Goal: Task Accomplishment & Management: Complete application form

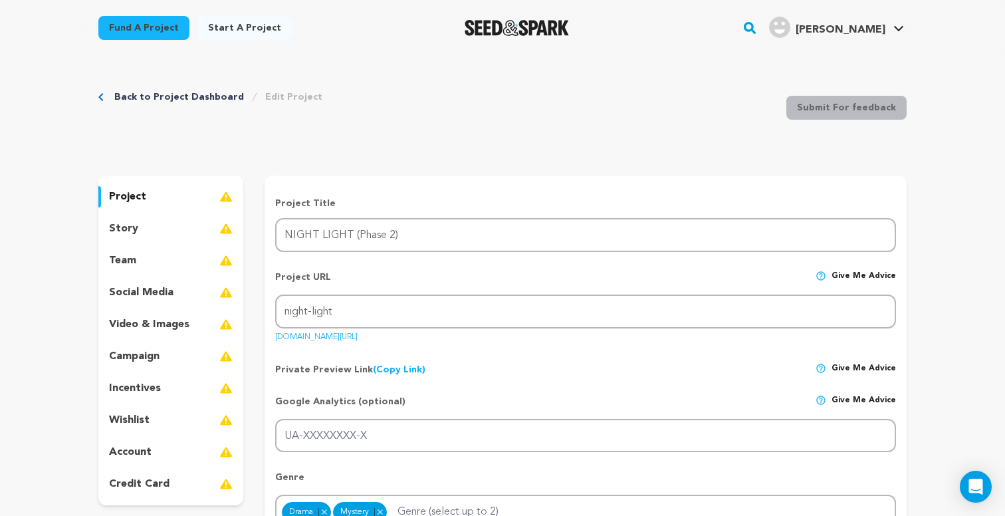
scroll to position [741, 0]
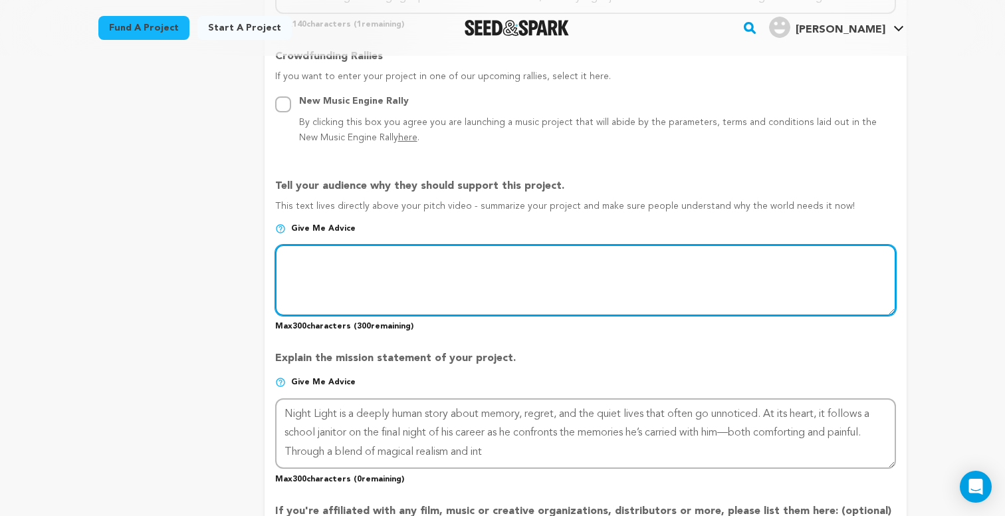
click at [743, 279] on textarea at bounding box center [585, 280] width 621 height 70
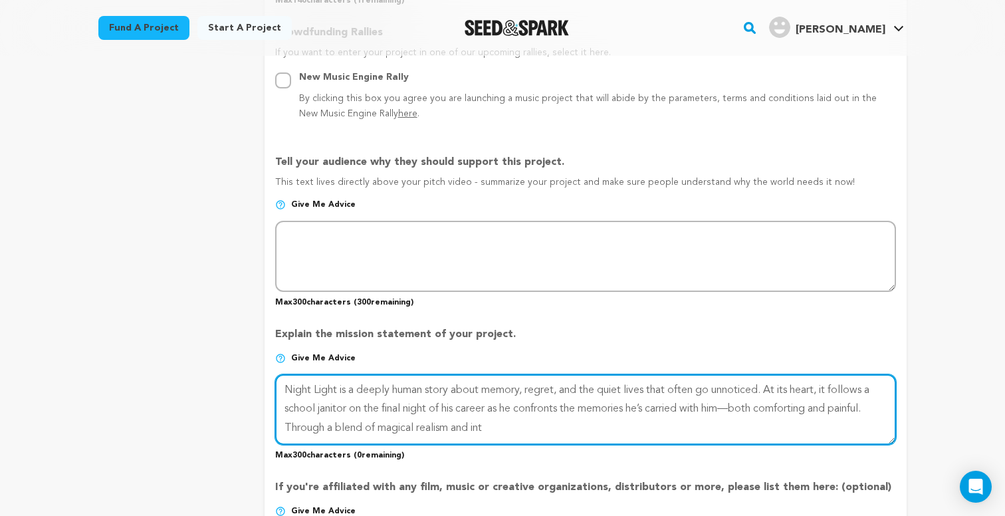
drag, startPoint x: 497, startPoint y: 421, endPoint x: 272, endPoint y: 376, distance: 229.3
click at [272, 376] on form "Project Title Project Name NIGHT LIGHT (Phase 2) Project URL Give me advice Pro…" at bounding box center [586, 181] width 642 height 1498
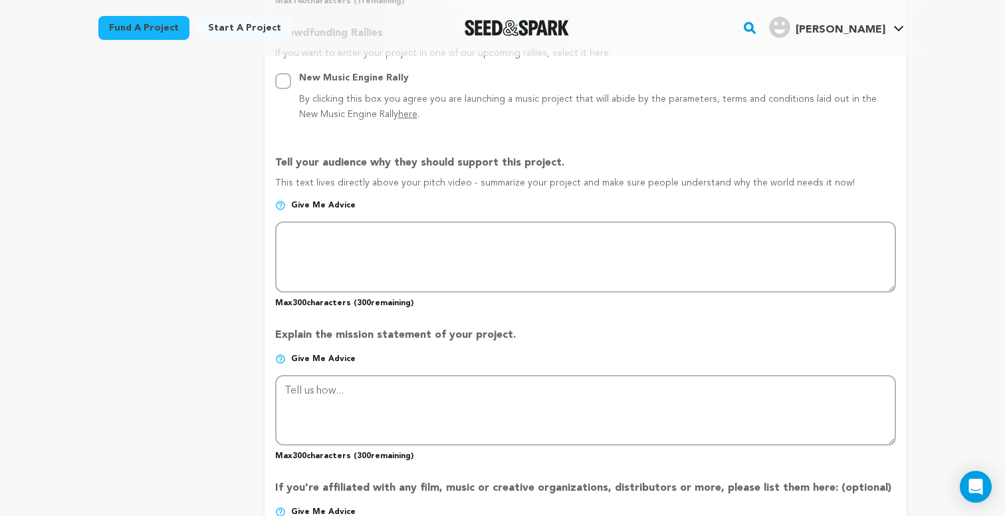
scroll to position [763, 0]
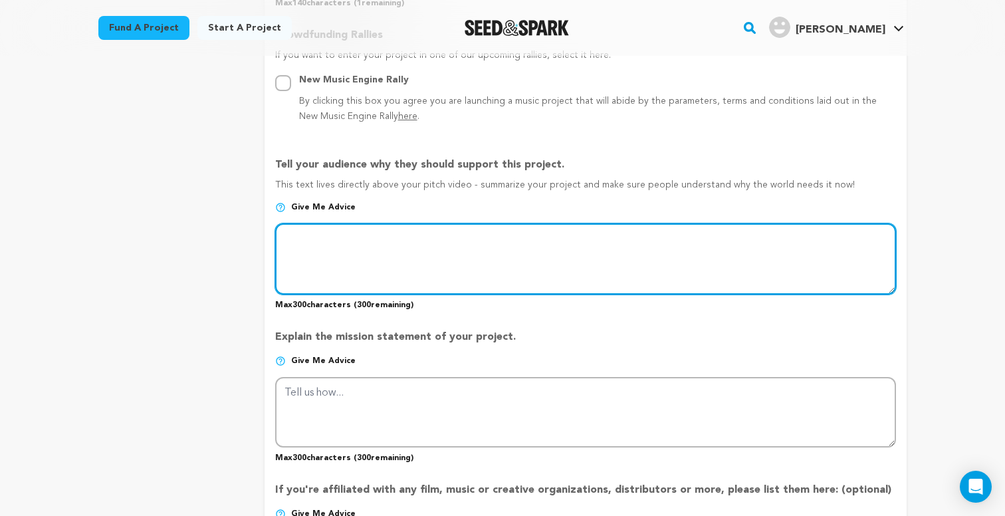
click at [389, 239] on textarea at bounding box center [585, 258] width 621 height 70
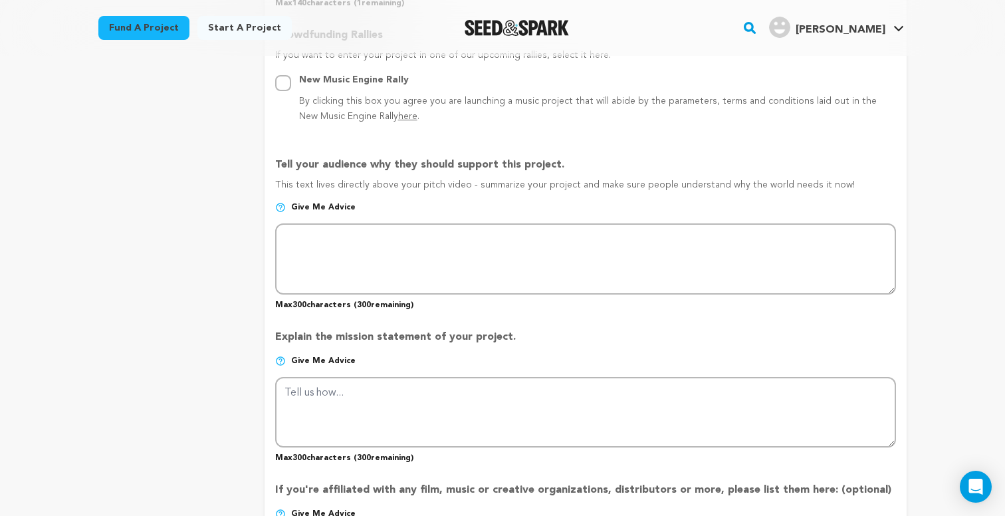
click at [332, 205] on span "Give me advice" at bounding box center [323, 207] width 64 height 11
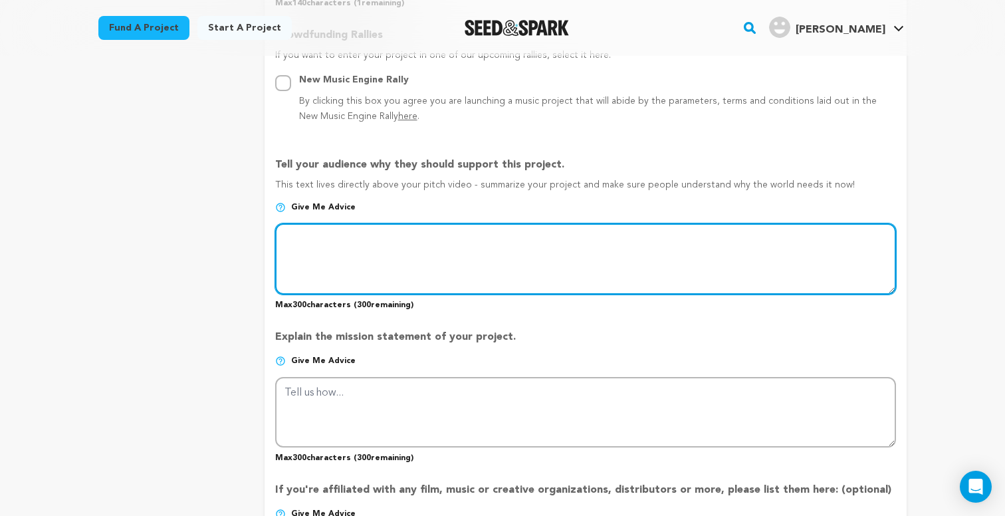
click at [546, 245] on textarea at bounding box center [585, 258] width 621 height 70
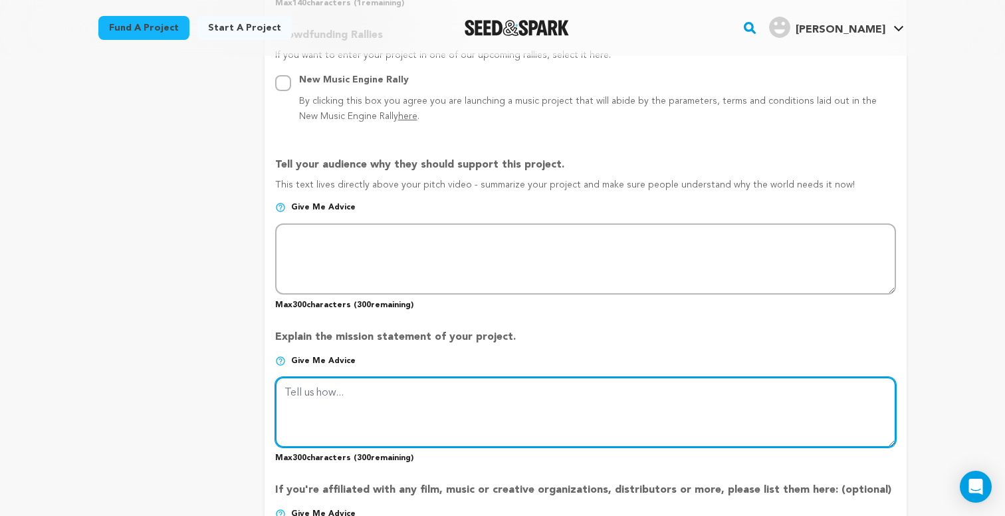
click at [485, 402] on textarea at bounding box center [585, 412] width 621 height 70
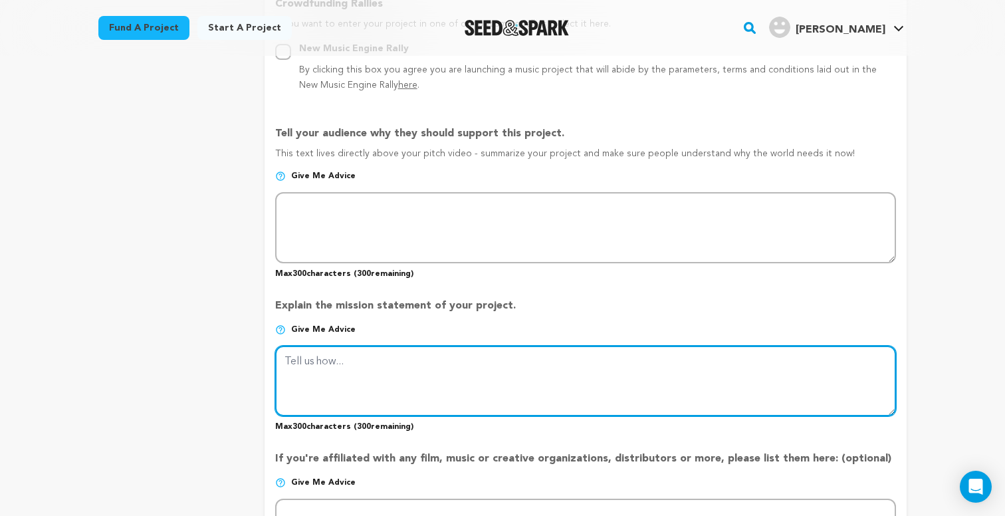
scroll to position [810, 0]
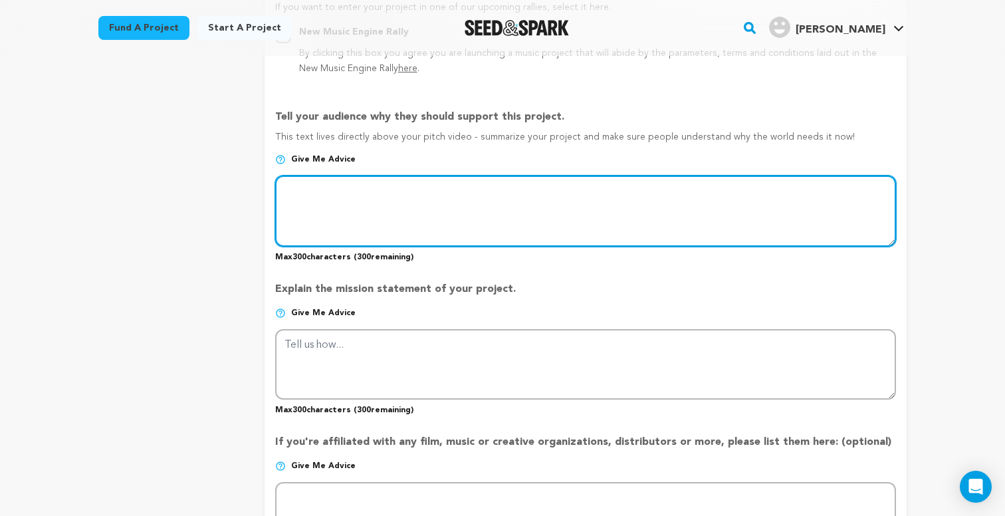
click at [472, 201] on textarea at bounding box center [585, 211] width 621 height 70
paste textarea "Night Light is a deeply human story about memory, regret, and the quiet lives t…"
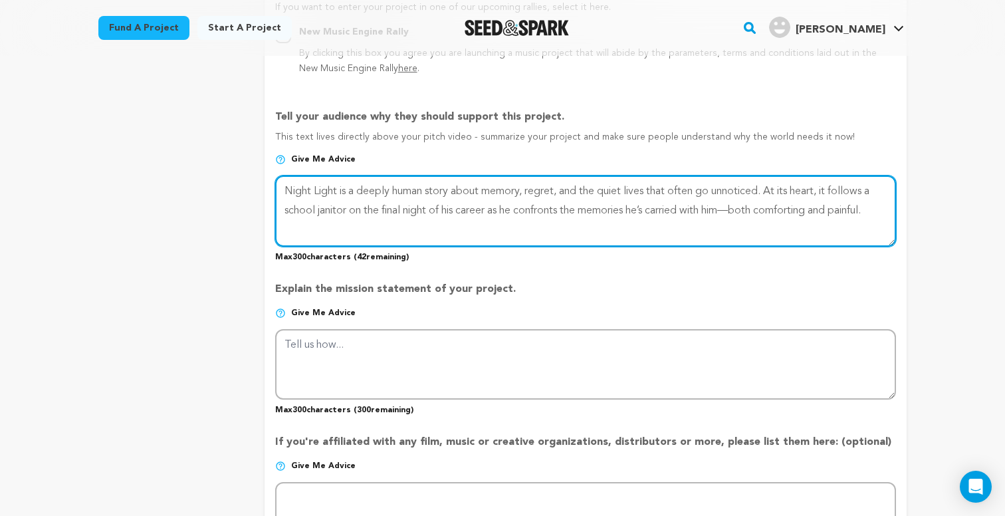
drag, startPoint x: 341, startPoint y: 189, endPoint x: 839, endPoint y: 184, distance: 498.0
click at [839, 184] on textarea at bounding box center [585, 211] width 621 height 70
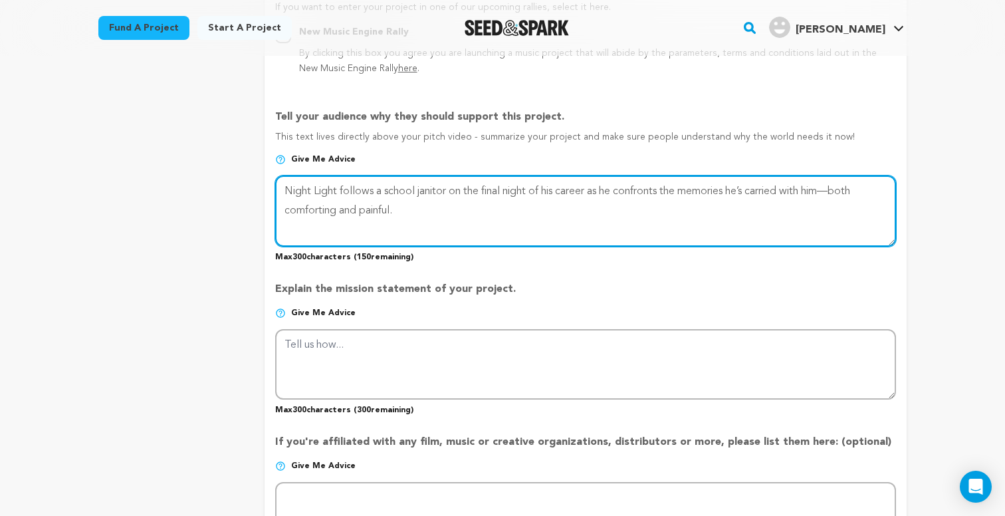
click at [408, 203] on textarea at bounding box center [585, 211] width 621 height 70
drag, startPoint x: 337, startPoint y: 189, endPoint x: 292, endPoint y: 191, distance: 45.3
click at [292, 191] on textarea at bounding box center [585, 211] width 621 height 70
click at [408, 207] on textarea at bounding box center [585, 211] width 621 height 70
click at [403, 207] on textarea at bounding box center [585, 211] width 621 height 70
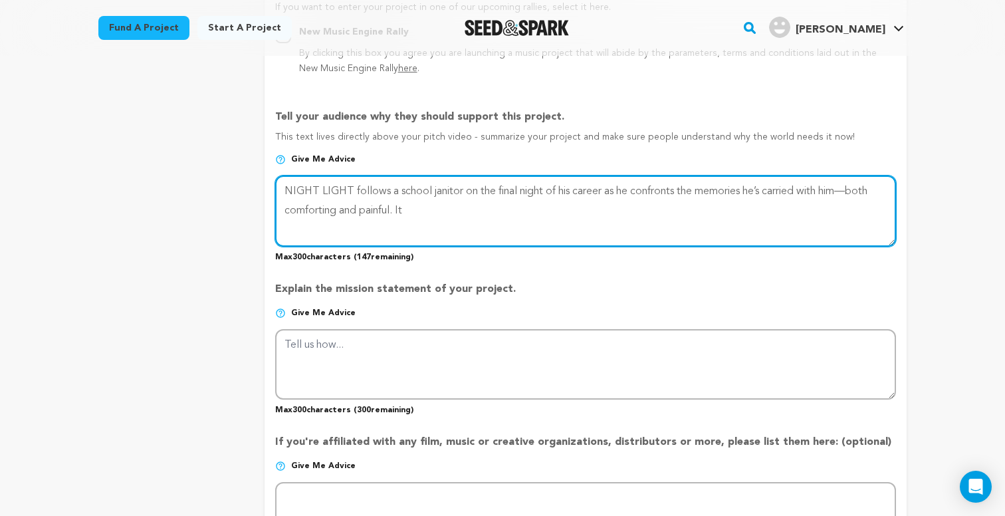
click at [403, 207] on textarea at bounding box center [585, 211] width 621 height 70
click at [426, 207] on textarea at bounding box center [585, 211] width 621 height 70
paste textarea "is a space of contemplation"
click at [443, 207] on textarea at bounding box center [585, 211] width 621 height 70
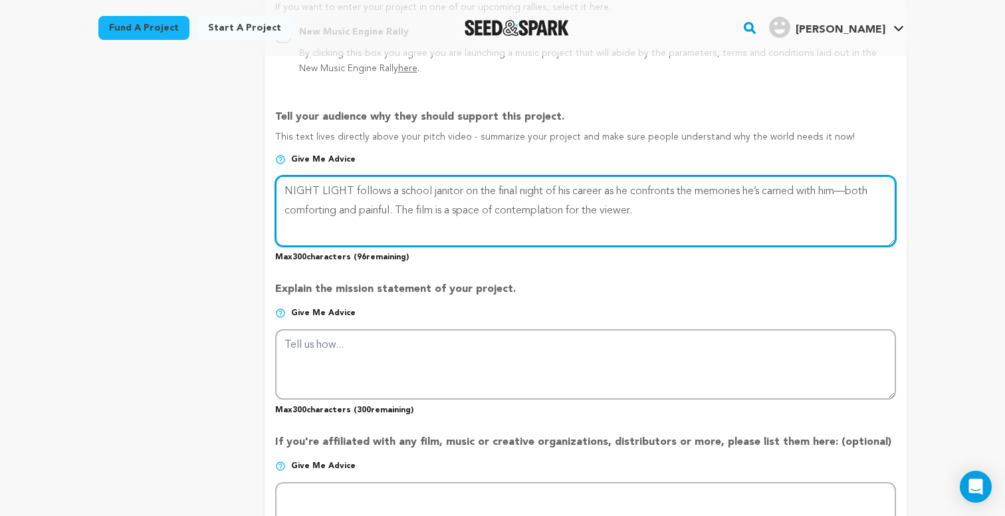
click at [443, 207] on textarea at bounding box center [585, 211] width 621 height 70
click at [679, 207] on textarea at bounding box center [585, 211] width 621 height 70
paste textarea "explore the ideas of change and transition in the midst of aloneness, and the f…"
click at [666, 206] on textarea at bounding box center [585, 211] width 621 height 70
drag, startPoint x: 392, startPoint y: 225, endPoint x: 285, endPoint y: 225, distance: 107.7
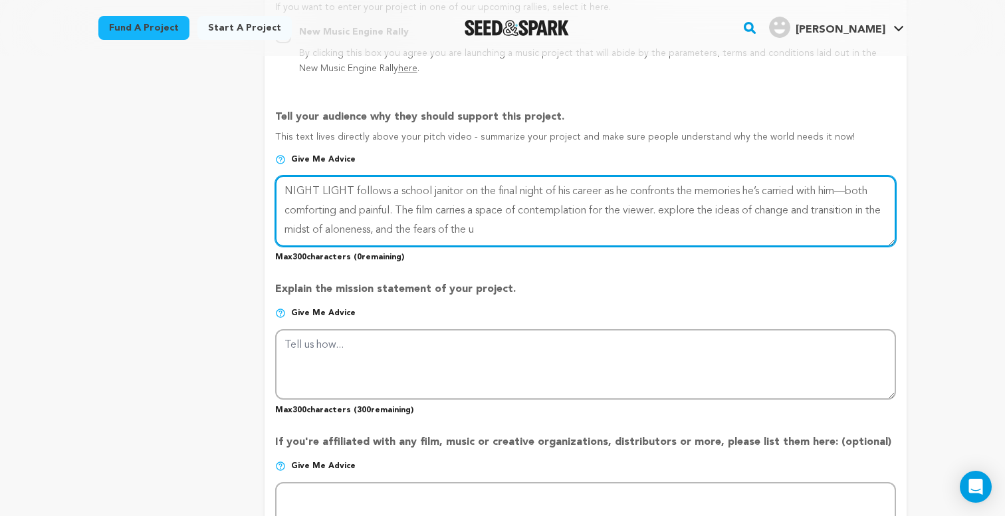
click at [285, 225] on textarea at bounding box center [585, 211] width 621 height 70
click at [671, 205] on textarea at bounding box center [585, 211] width 621 height 70
click at [703, 207] on textarea at bounding box center [585, 211] width 621 height 70
click at [725, 207] on textarea at bounding box center [585, 211] width 621 height 70
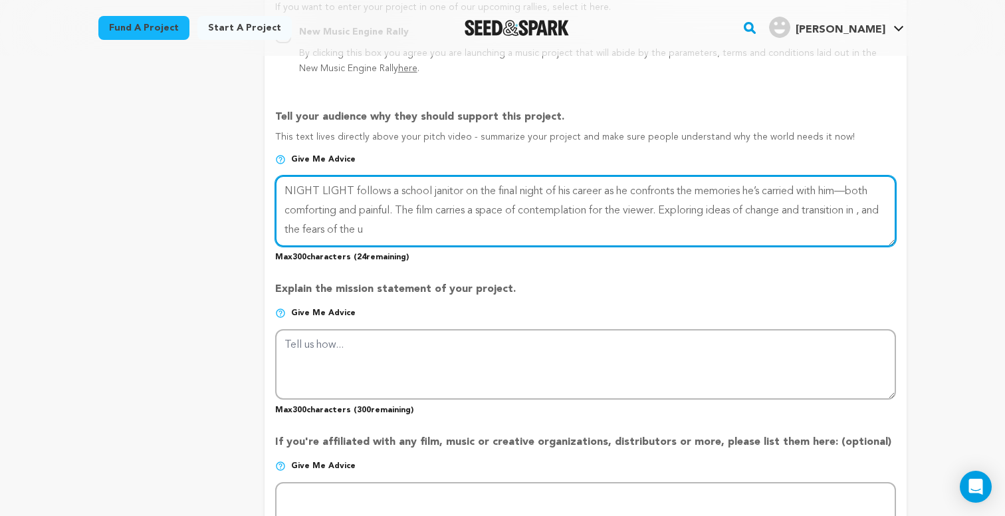
click at [872, 205] on textarea at bounding box center [585, 211] width 621 height 70
click at [755, 207] on textarea at bounding box center [585, 211] width 621 height 70
click at [332, 227] on textarea at bounding box center [585, 211] width 621 height 70
click at [439, 227] on textarea at bounding box center [585, 211] width 621 height 70
click at [406, 227] on textarea at bounding box center [585, 211] width 621 height 70
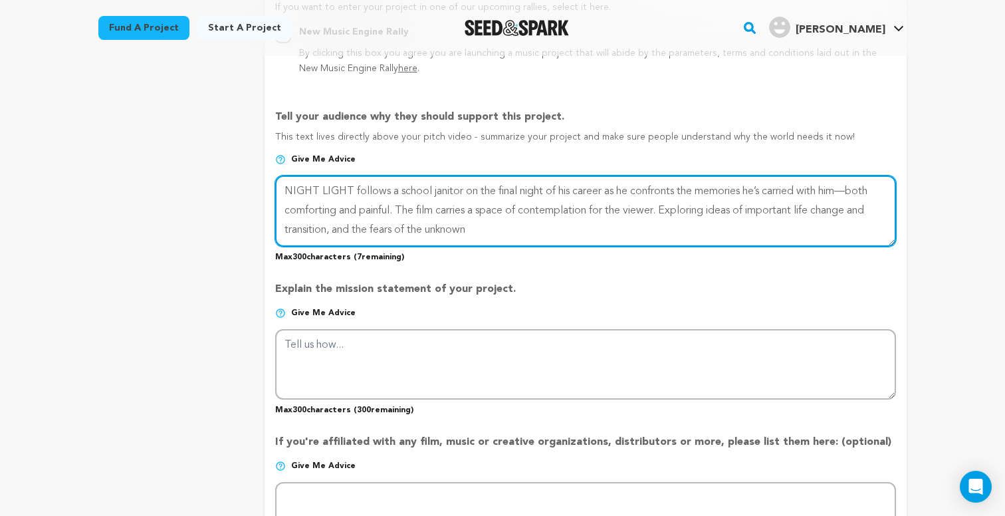
click at [406, 227] on textarea at bounding box center [585, 211] width 621 height 70
drag, startPoint x: 739, startPoint y: 208, endPoint x: 666, endPoint y: 207, distance: 73.1
click at [666, 207] on textarea at bounding box center [585, 211] width 621 height 70
click at [673, 207] on textarea at bounding box center [585, 211] width 621 height 70
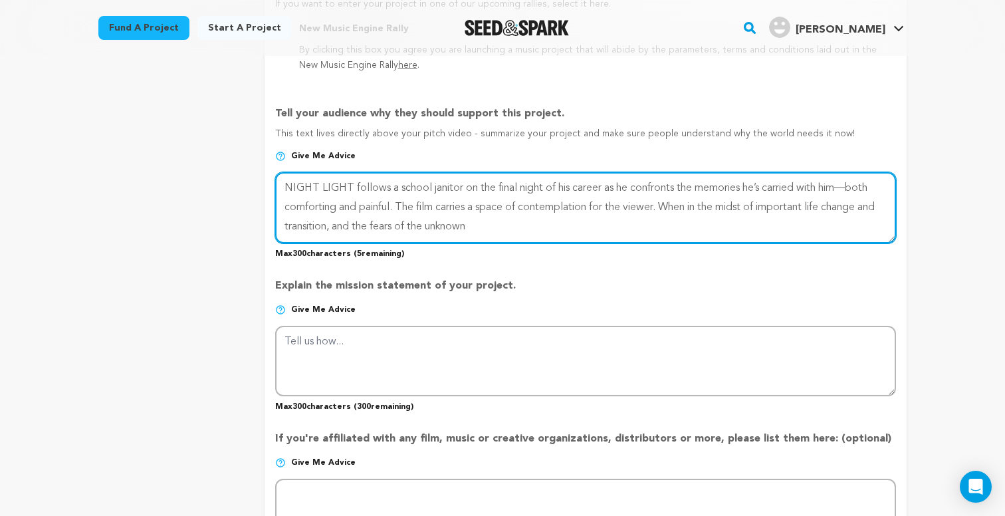
drag, startPoint x: 610, startPoint y: 185, endPoint x: 548, endPoint y: 188, distance: 61.3
click at [548, 188] on textarea at bounding box center [585, 207] width 621 height 70
click at [888, 207] on textarea at bounding box center [585, 207] width 621 height 70
click at [402, 223] on textarea at bounding box center [585, 207] width 621 height 70
click at [411, 223] on textarea at bounding box center [585, 207] width 621 height 70
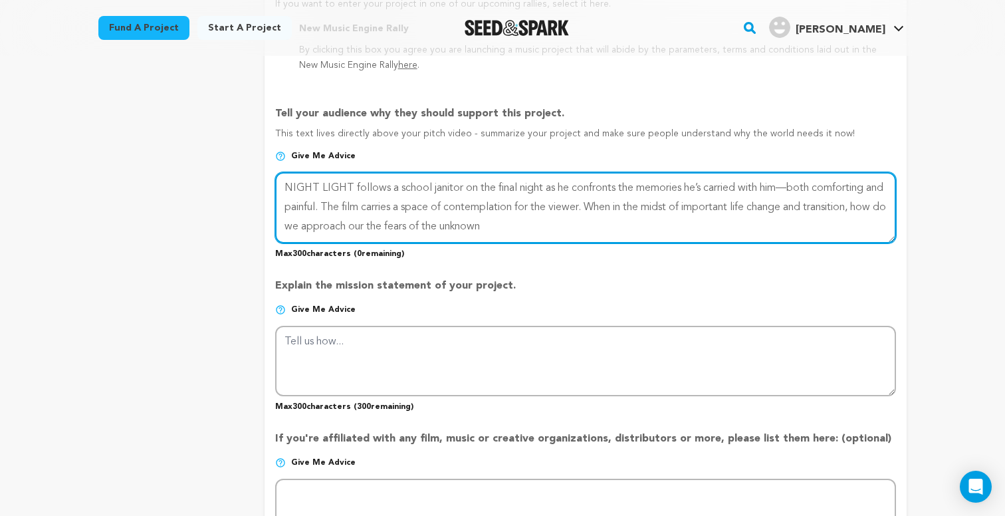
click at [411, 223] on textarea at bounding box center [585, 207] width 621 height 70
click at [514, 226] on textarea at bounding box center [585, 207] width 621 height 70
click at [486, 183] on textarea at bounding box center [585, 207] width 621 height 70
click at [543, 182] on textarea at bounding box center [585, 207] width 621 height 70
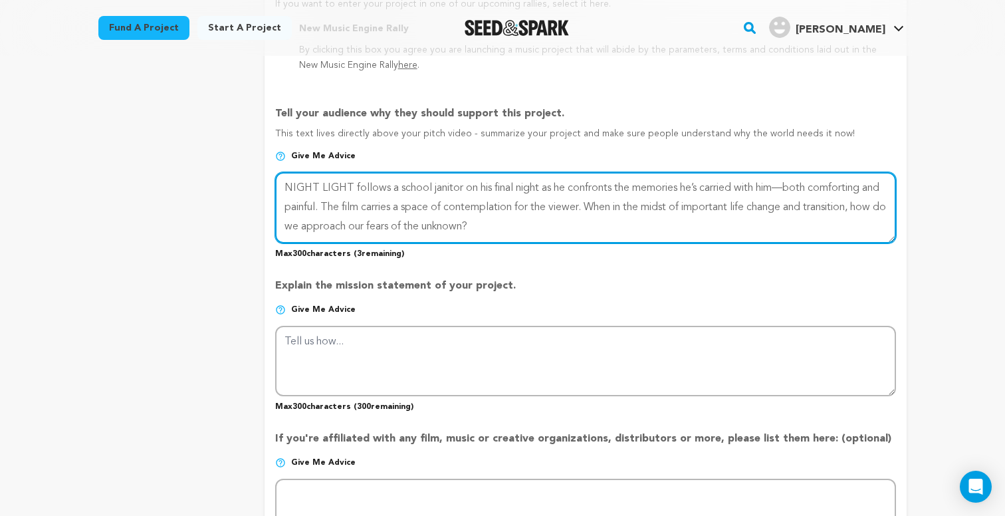
drag, startPoint x: 546, startPoint y: 183, endPoint x: 467, endPoint y: 188, distance: 78.6
click at [467, 188] on textarea at bounding box center [585, 207] width 621 height 70
click at [323, 202] on textarea at bounding box center [585, 207] width 621 height 70
click at [737, 205] on textarea at bounding box center [585, 207] width 621 height 70
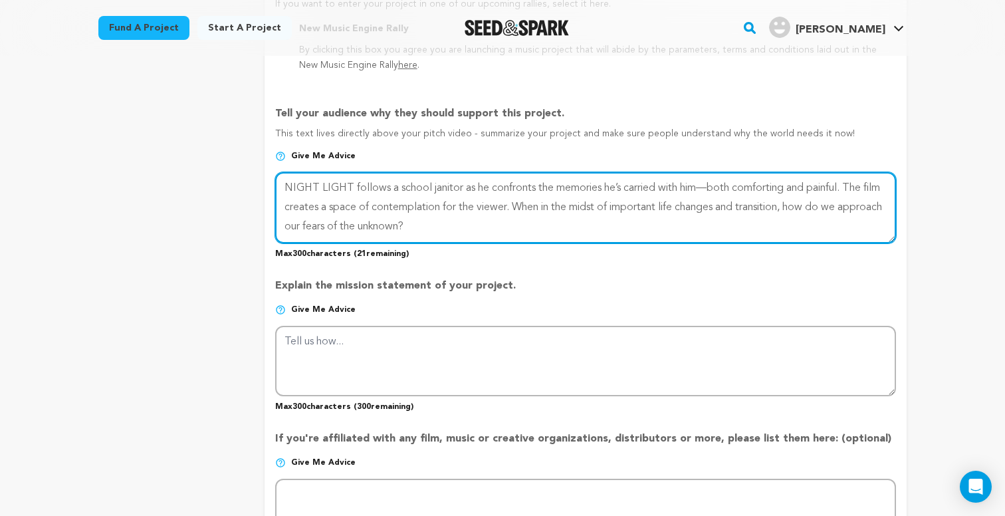
click at [810, 203] on textarea at bounding box center [585, 207] width 621 height 70
click at [465, 219] on textarea at bounding box center [585, 207] width 621 height 70
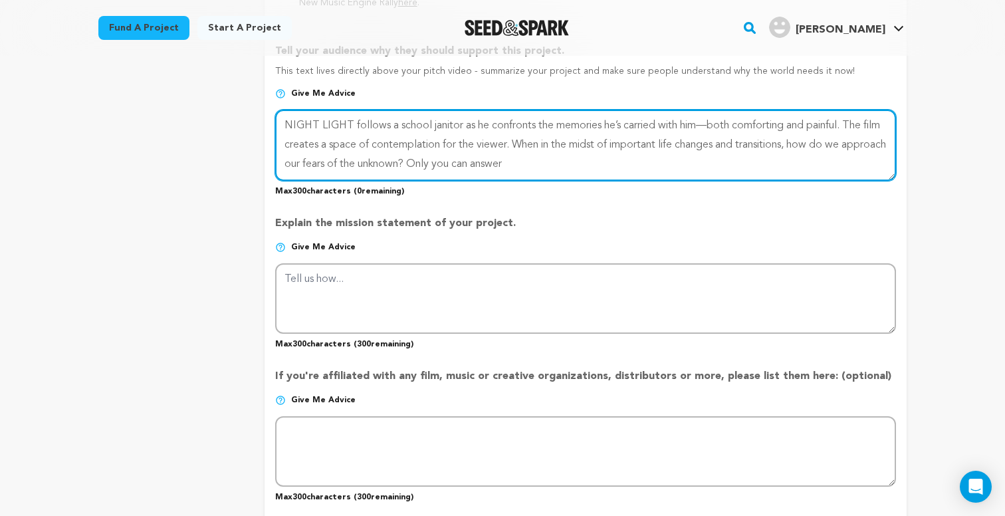
scroll to position [880, 0]
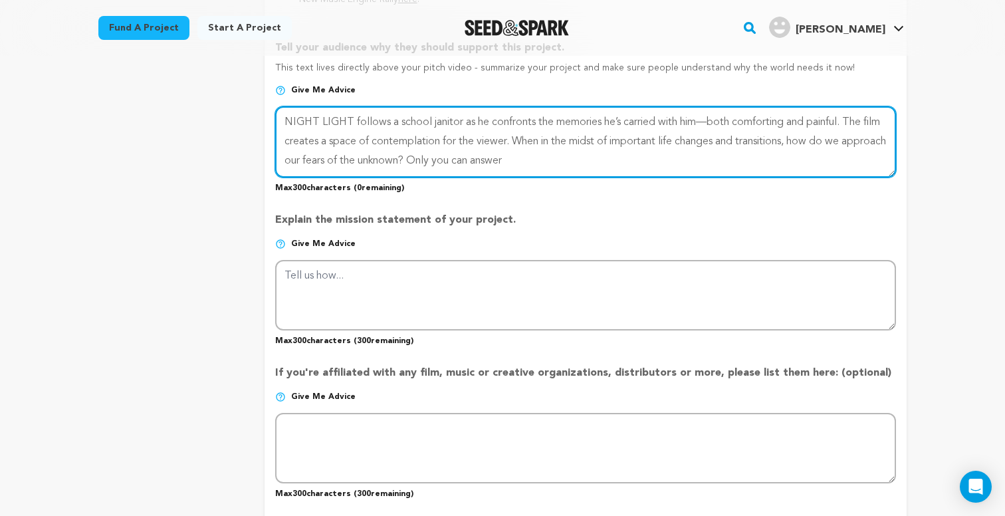
paste textarea
type textarea "NIGHT LIGHT follows a school janitor as he confronts the memories he’s carried …"
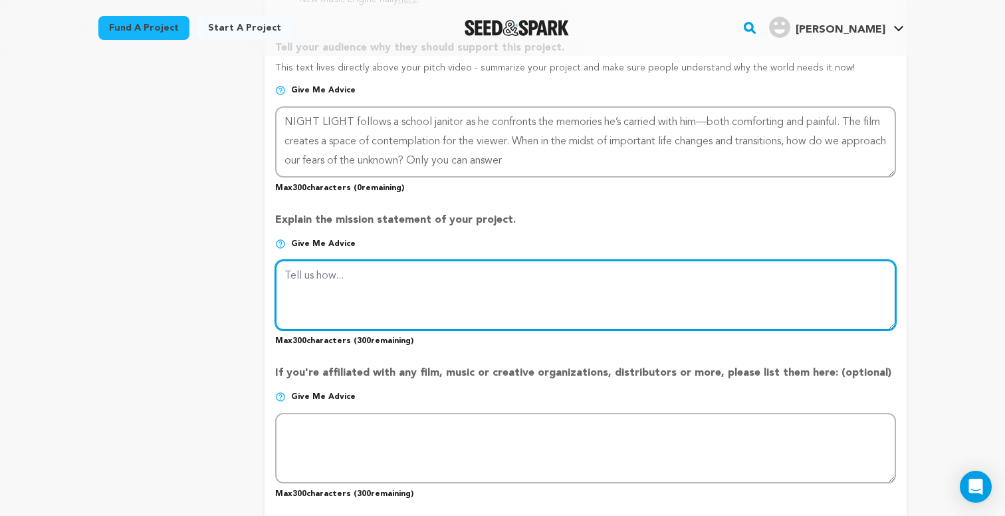
click at [697, 296] on textarea at bounding box center [585, 295] width 621 height 70
paste textarea ". The tone I am trying to set with this film is a space of contemplation. It is…"
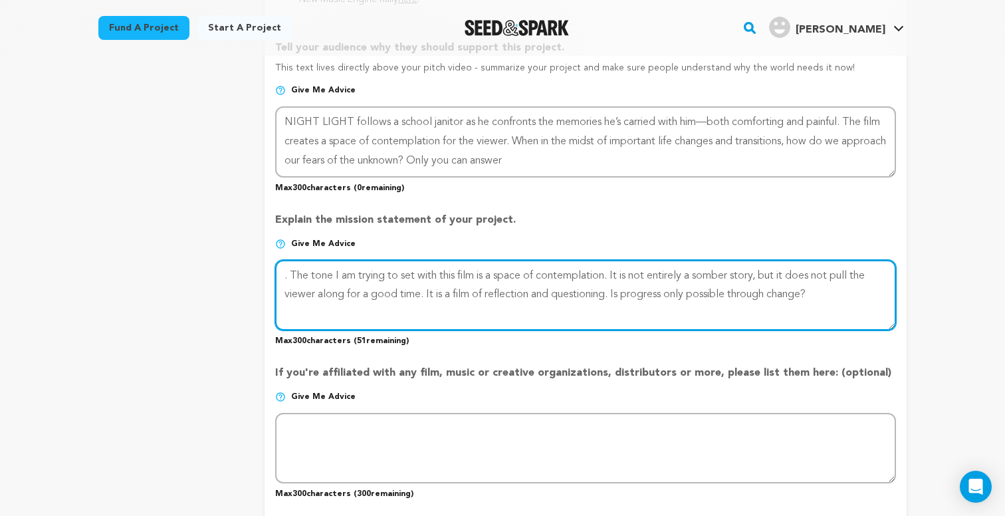
click at [292, 270] on textarea at bounding box center [585, 295] width 621 height 70
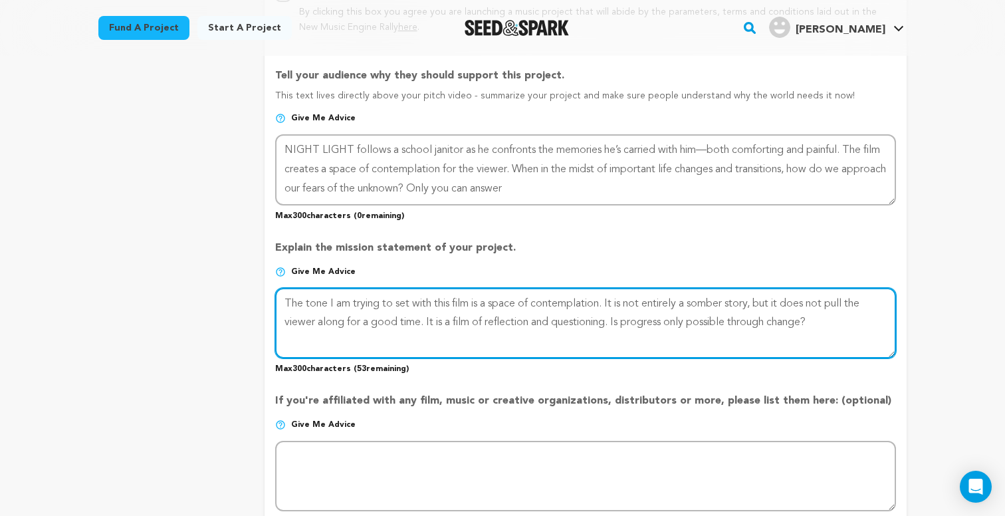
click at [821, 316] on textarea at bounding box center [585, 323] width 621 height 70
paste textarea "my primary goal is to explore the ideas of change an"
drag, startPoint x: 640, startPoint y: 343, endPoint x: 271, endPoint y: 282, distance: 373.3
click at [271, 282] on form "Project Title Project Name NIGHT LIGHT (Phase 2) Project URL Give me advice Pro…" at bounding box center [586, 94] width 642 height 1498
paste textarea "my primary goal is to explore the ideas of change and transition in the midst o…"
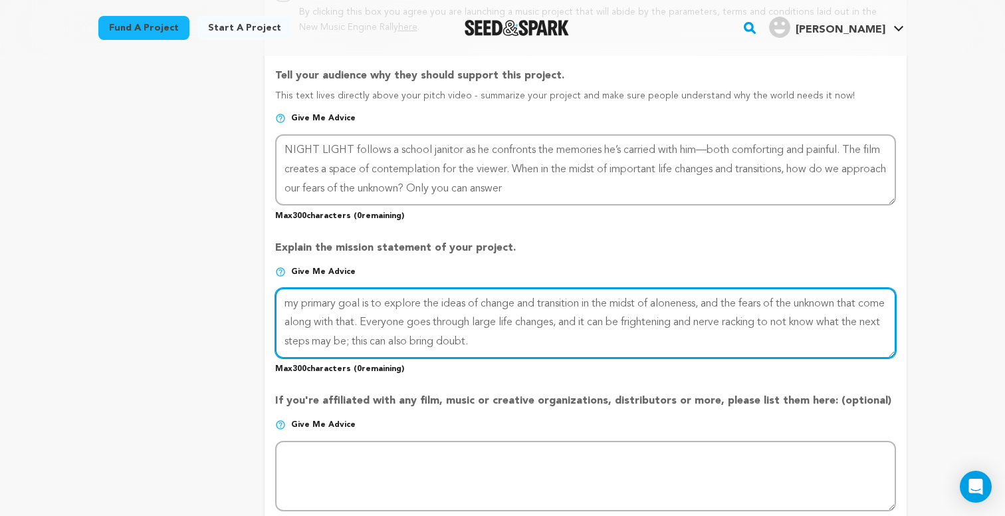
click at [293, 299] on textarea at bounding box center [585, 323] width 621 height 70
drag, startPoint x: 518, startPoint y: 338, endPoint x: 390, endPoint y: 328, distance: 128.6
click at [390, 328] on textarea at bounding box center [585, 323] width 621 height 70
paste textarea "Is progress only possible"
click at [429, 299] on textarea at bounding box center [585, 323] width 621 height 70
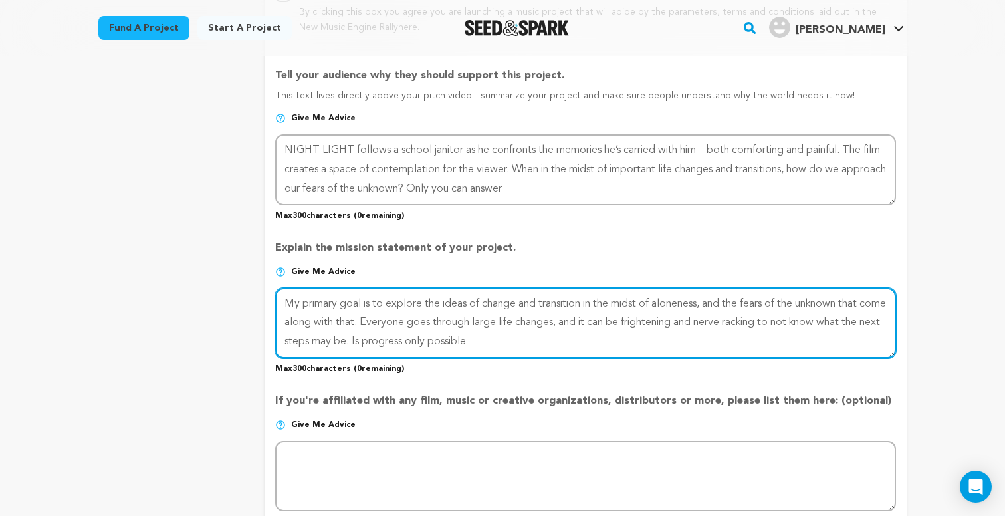
click at [429, 299] on textarea at bounding box center [585, 323] width 621 height 70
click at [557, 340] on textarea at bounding box center [585, 323] width 621 height 70
click at [304, 319] on textarea at bounding box center [585, 323] width 621 height 70
click at [515, 345] on textarea at bounding box center [585, 323] width 621 height 70
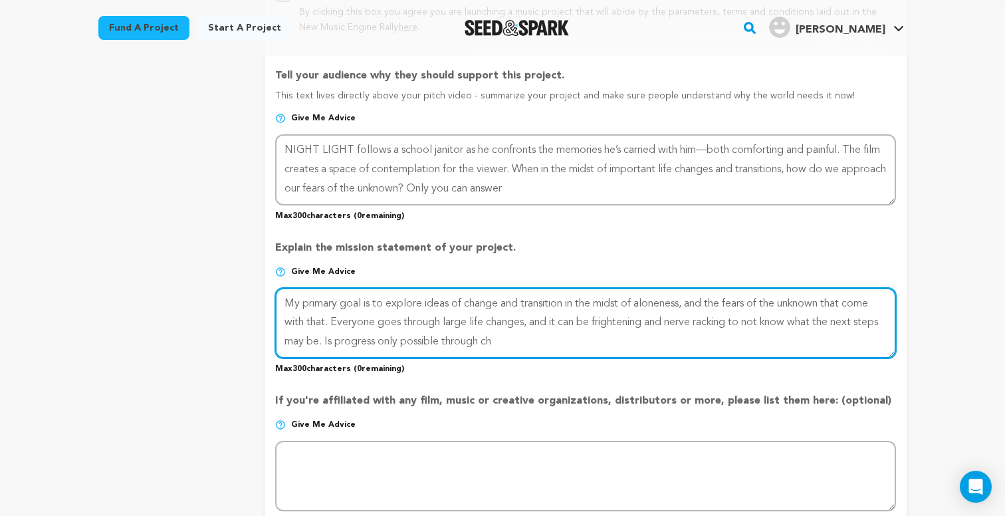
click at [515, 319] on textarea at bounding box center [585, 323] width 621 height 70
click at [528, 336] on textarea at bounding box center [585, 323] width 621 height 70
click at [523, 323] on textarea at bounding box center [585, 323] width 621 height 70
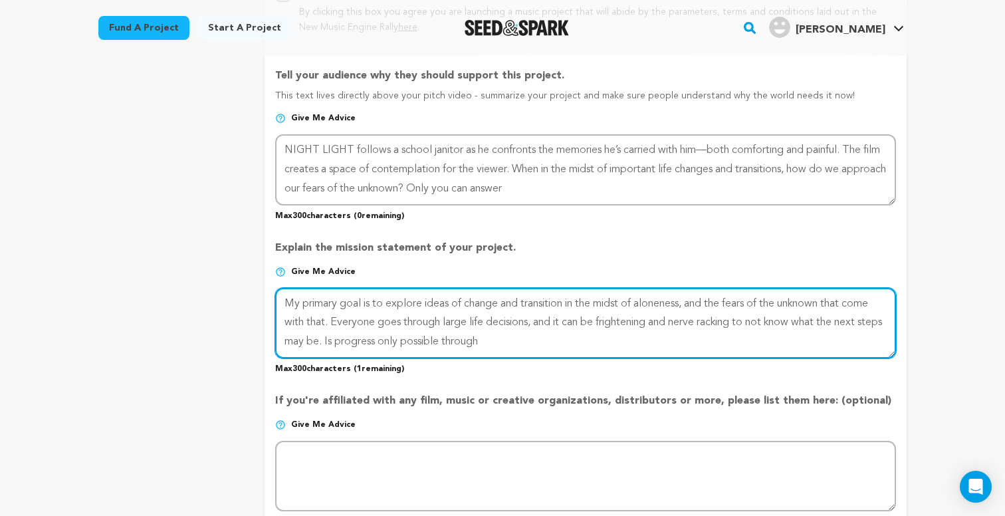
drag, startPoint x: 679, startPoint y: 318, endPoint x: 604, endPoint y: 318, distance: 75.1
click at [604, 318] on textarea at bounding box center [585, 323] width 621 height 70
click at [474, 340] on textarea at bounding box center [585, 323] width 621 height 70
drag, startPoint x: 860, startPoint y: 318, endPoint x: 774, endPoint y: 323, distance: 85.2
click at [774, 323] on textarea at bounding box center [585, 323] width 621 height 70
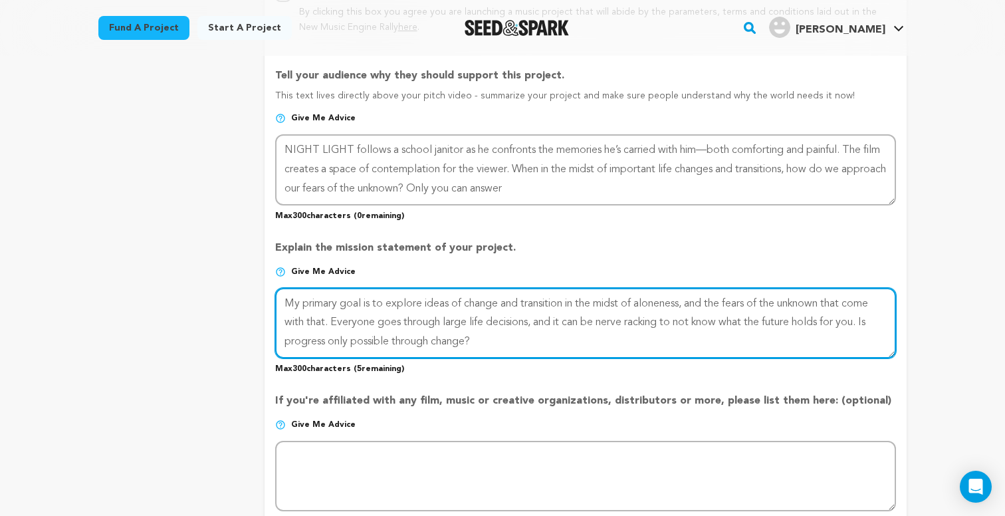
drag, startPoint x: 866, startPoint y: 319, endPoint x: 679, endPoint y: 319, distance: 187.5
click at [679, 319] on textarea at bounding box center [585, 323] width 621 height 70
click at [580, 334] on textarea at bounding box center [585, 323] width 621 height 70
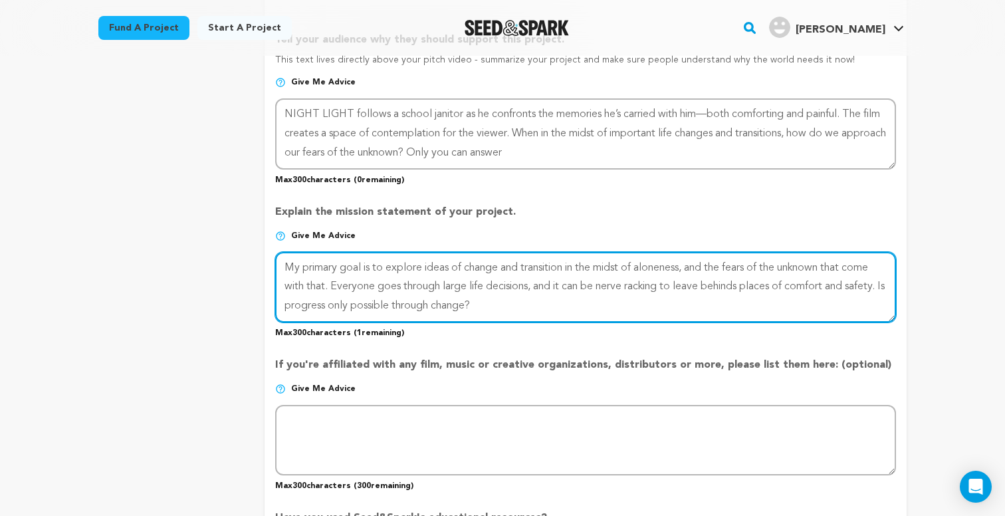
scroll to position [886, 0]
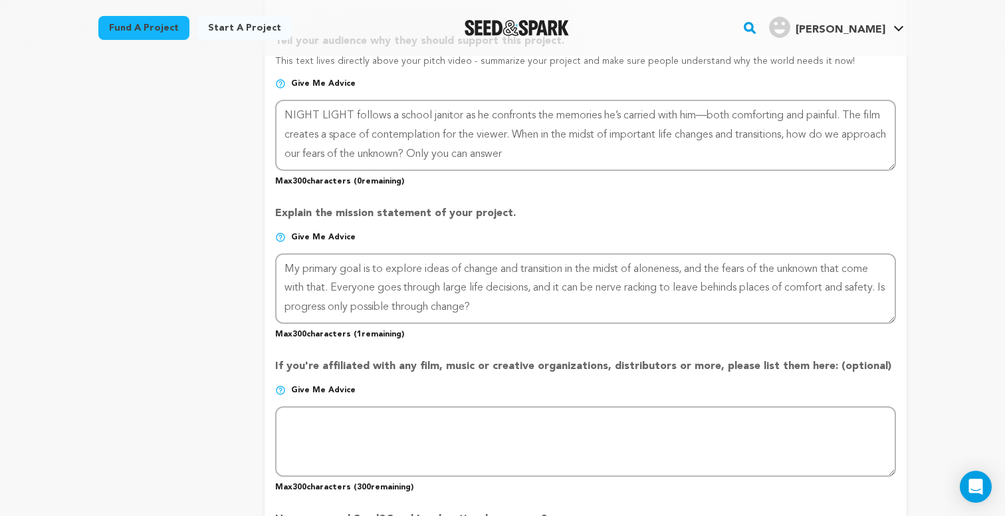
click at [597, 334] on p "Max 300 characters ( 1 remaining)" at bounding box center [585, 332] width 621 height 16
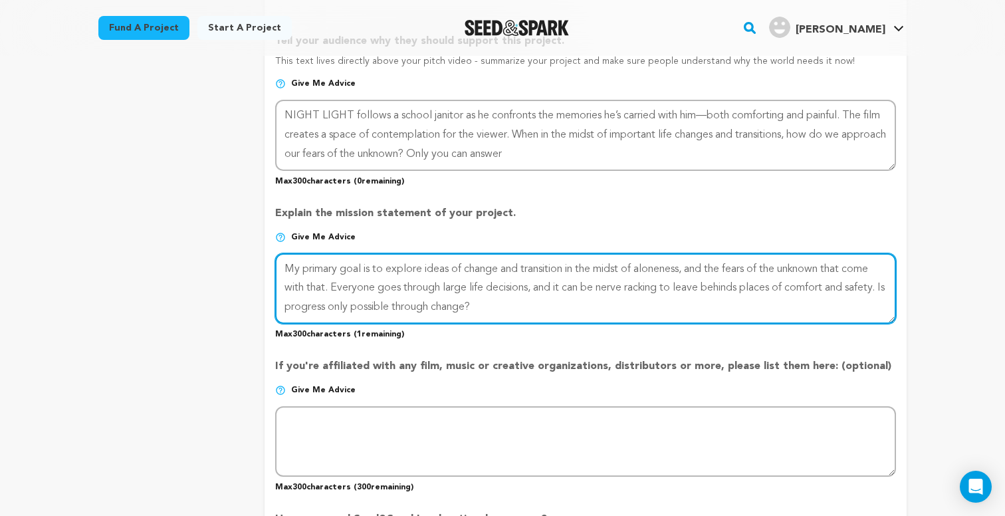
drag, startPoint x: 540, startPoint y: 302, endPoint x: 295, endPoint y: 100, distance: 317.8
click at [295, 100] on div "Project Title Project Name NIGHT LIGHT (Phase 2) Project URL Give me advice Pro…" at bounding box center [585, 60] width 621 height 1498
click at [523, 281] on textarea at bounding box center [585, 288] width 621 height 70
click at [748, 285] on textarea at bounding box center [585, 288] width 621 height 70
type textarea "My primary goal is to explore ideas of change and transition in the midst of al…"
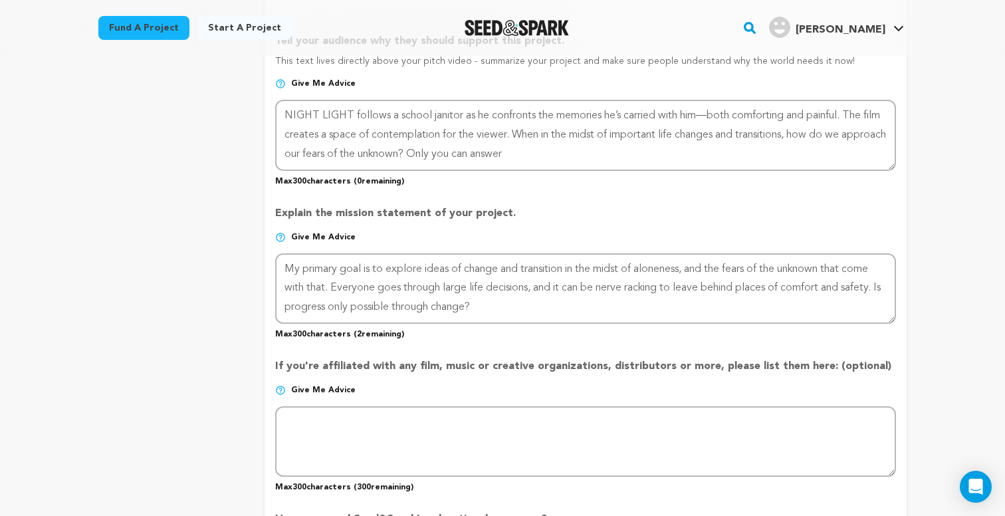
click at [924, 243] on div "Back to Project Dashboard Edit Project Submit For feedback Submit For feedback …" at bounding box center [502, 238] width 851 height 2137
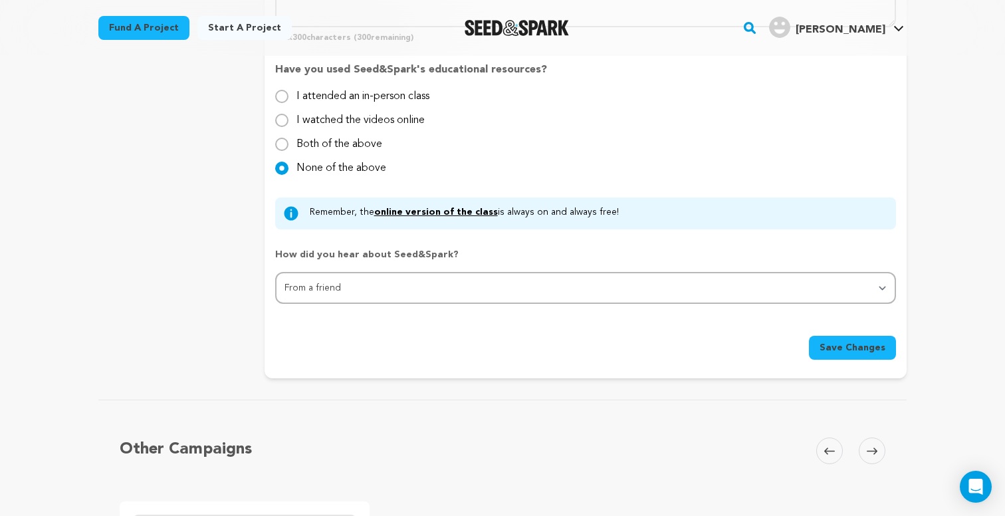
scroll to position [1352, 0]
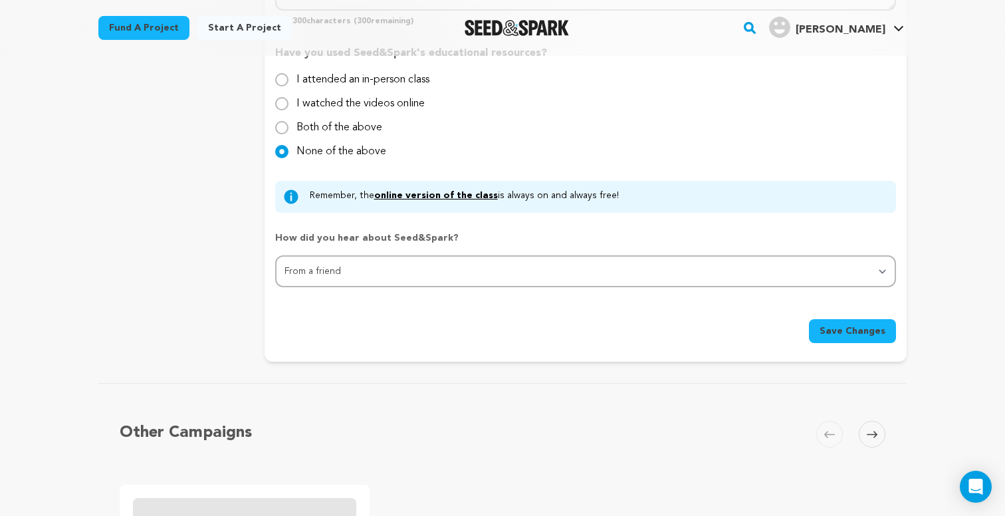
click at [868, 329] on span "Save Changes" at bounding box center [853, 330] width 66 height 13
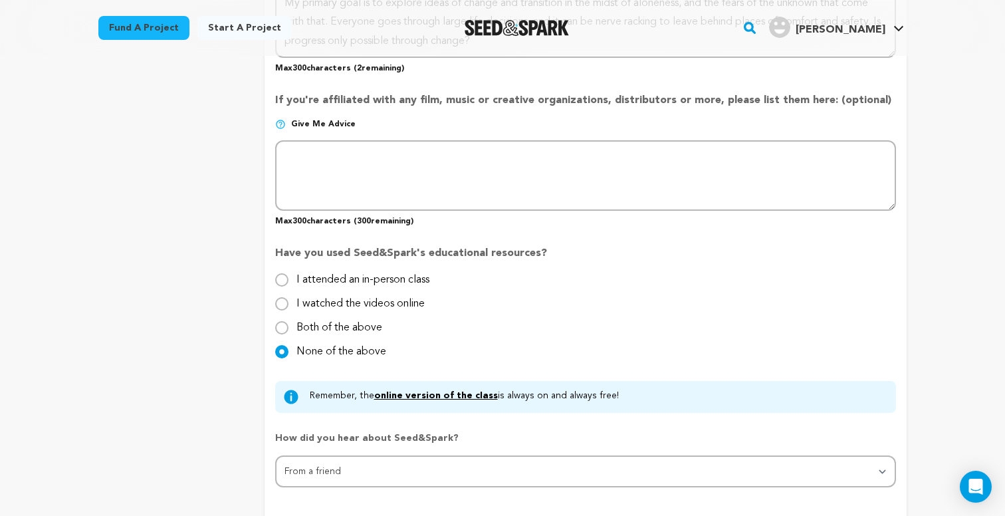
scroll to position [1326, 0]
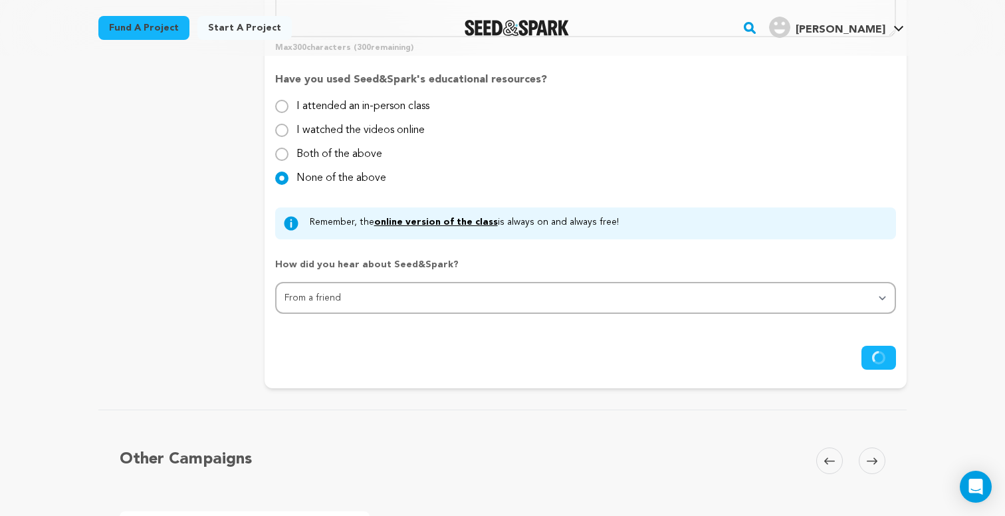
click at [883, 348] on button "Save Changes" at bounding box center [879, 358] width 35 height 24
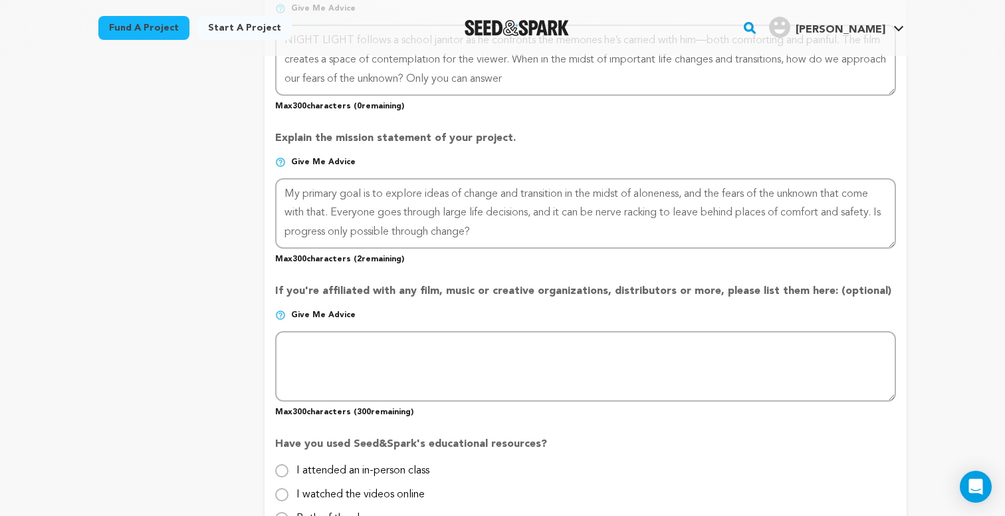
scroll to position [928, 0]
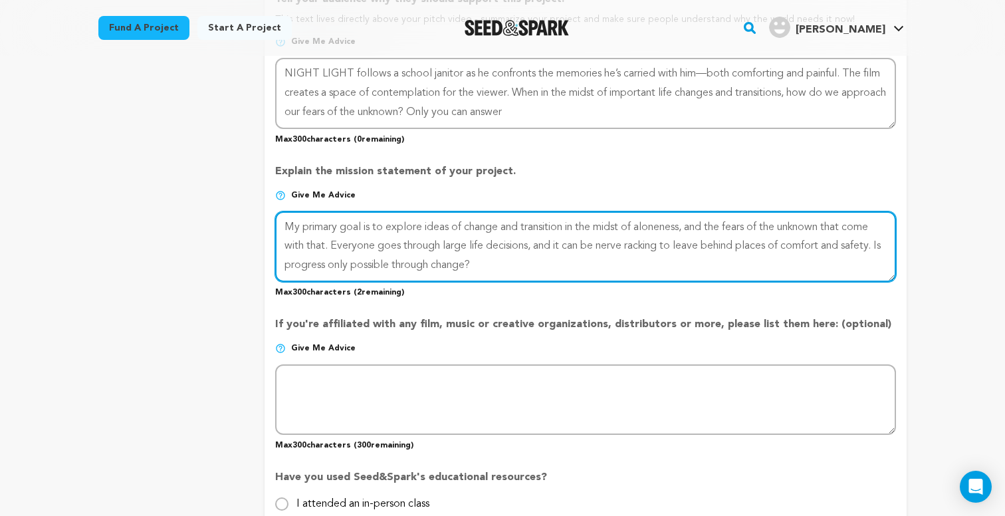
click at [778, 242] on textarea at bounding box center [585, 246] width 621 height 70
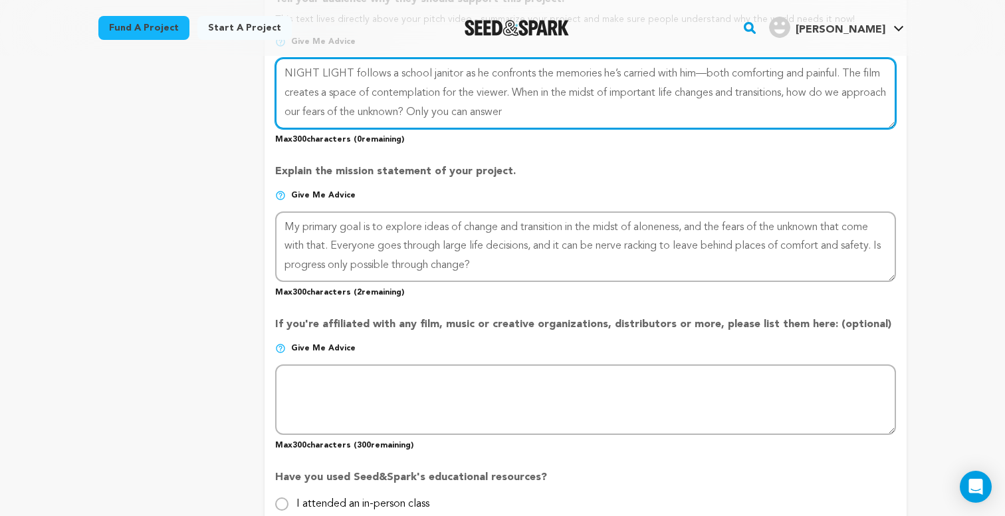
click at [647, 104] on textarea at bounding box center [585, 93] width 621 height 70
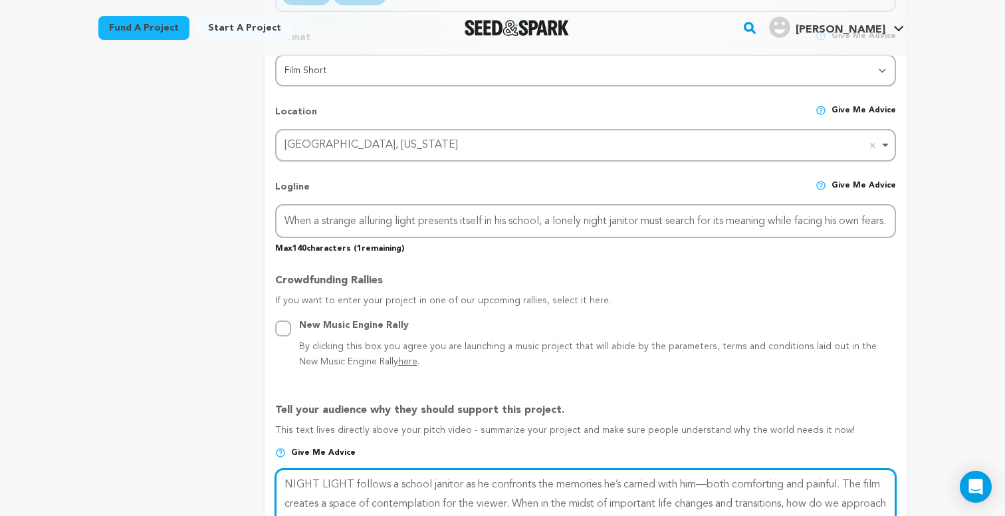
scroll to position [508, 0]
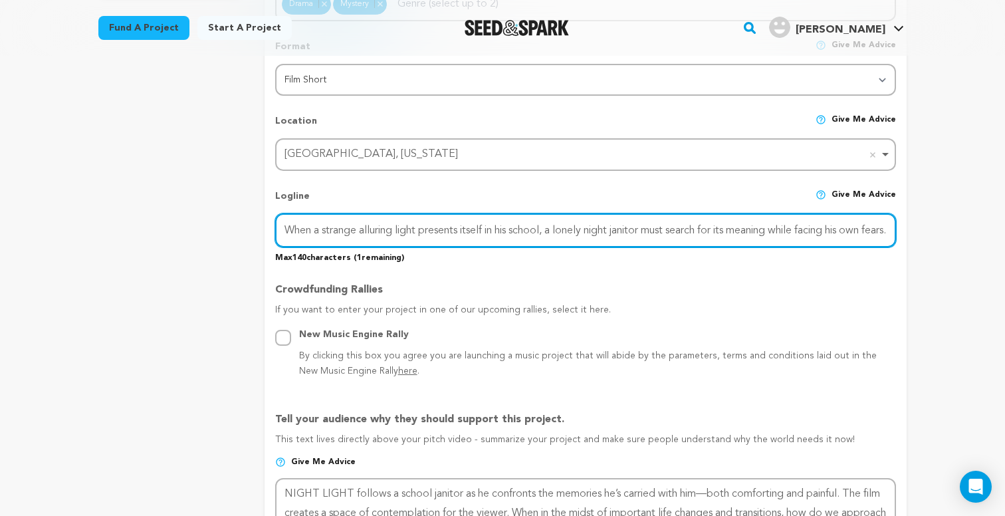
click at [756, 236] on input "When a strange alluring light presents itself in his school, a lonely night jan…" at bounding box center [585, 230] width 621 height 34
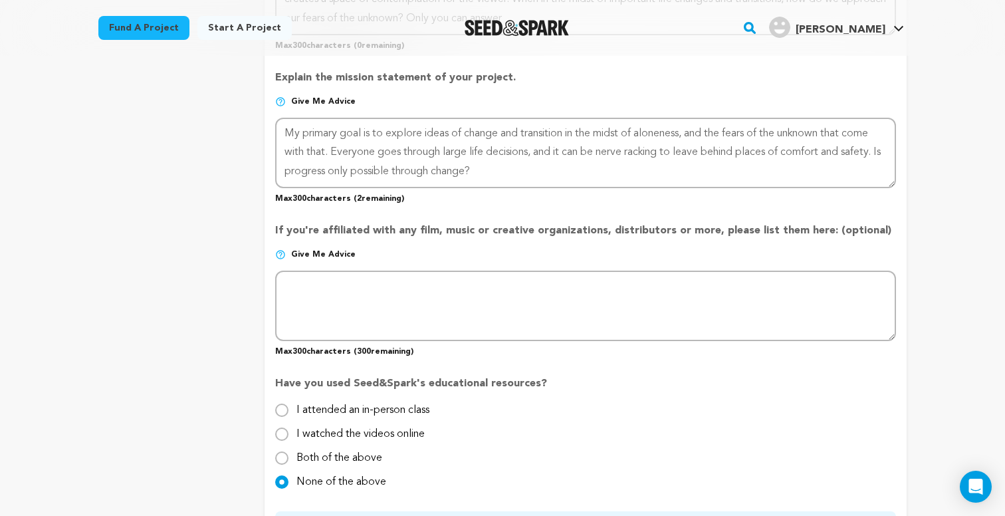
click at [929, 235] on div "Back to Project Dashboard Edit Project Submit For feedback Submit For feedback …" at bounding box center [502, 273] width 1005 height 2478
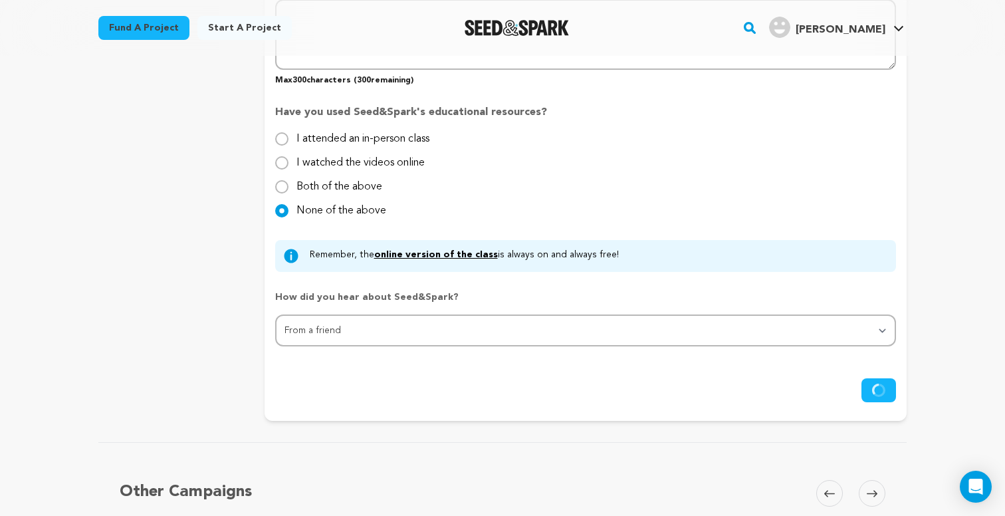
scroll to position [1293, 0]
click at [886, 392] on button "Save Changes" at bounding box center [879, 390] width 35 height 24
click at [873, 484] on span at bounding box center [872, 493] width 27 height 27
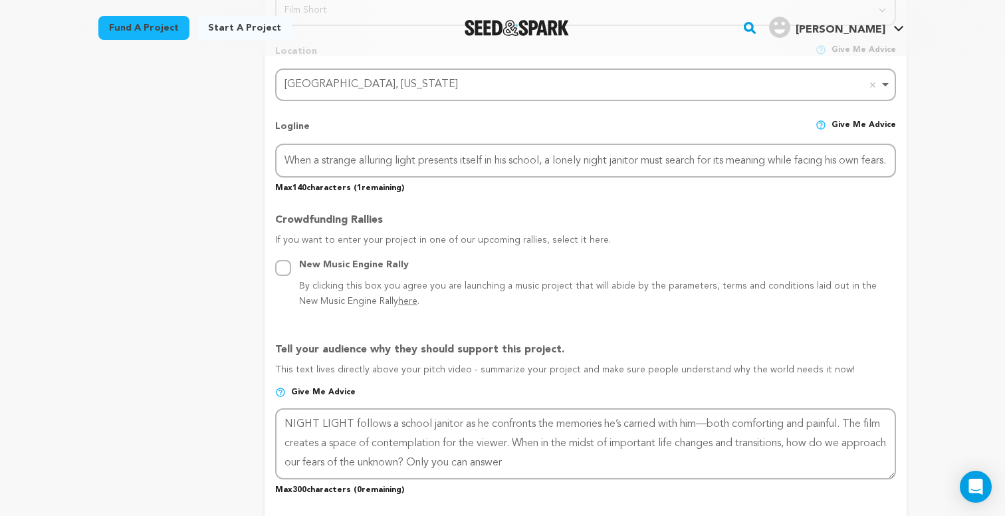
scroll to position [122, 0]
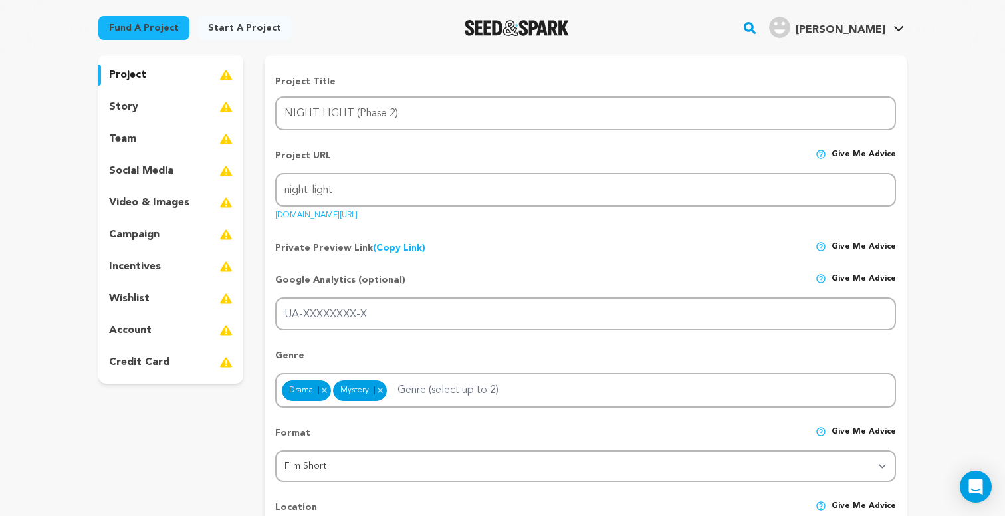
click at [128, 96] on div "project story team social media video & images campaign incentives wishlist acc…" at bounding box center [170, 219] width 145 height 330
click at [126, 104] on p "story" at bounding box center [123, 107] width 29 height 16
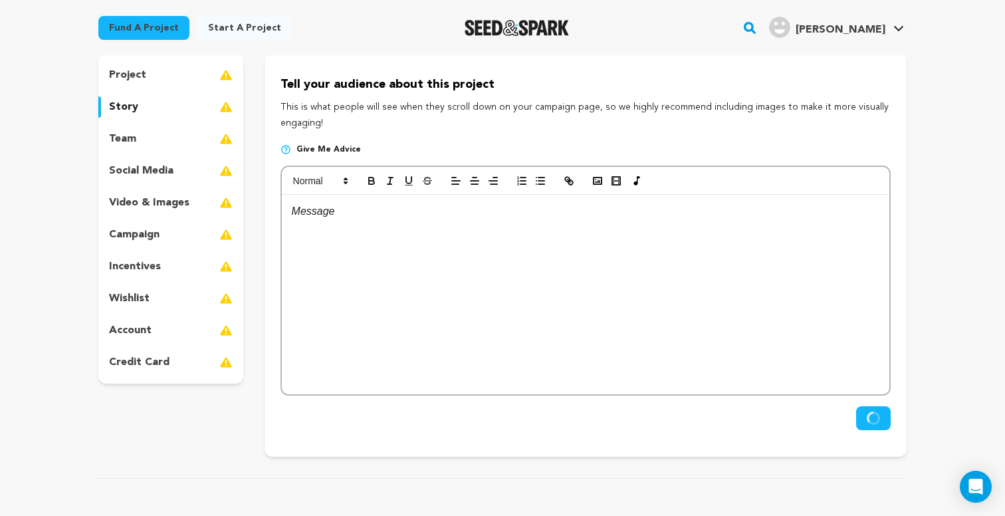
click at [138, 79] on p "project" at bounding box center [127, 75] width 37 height 16
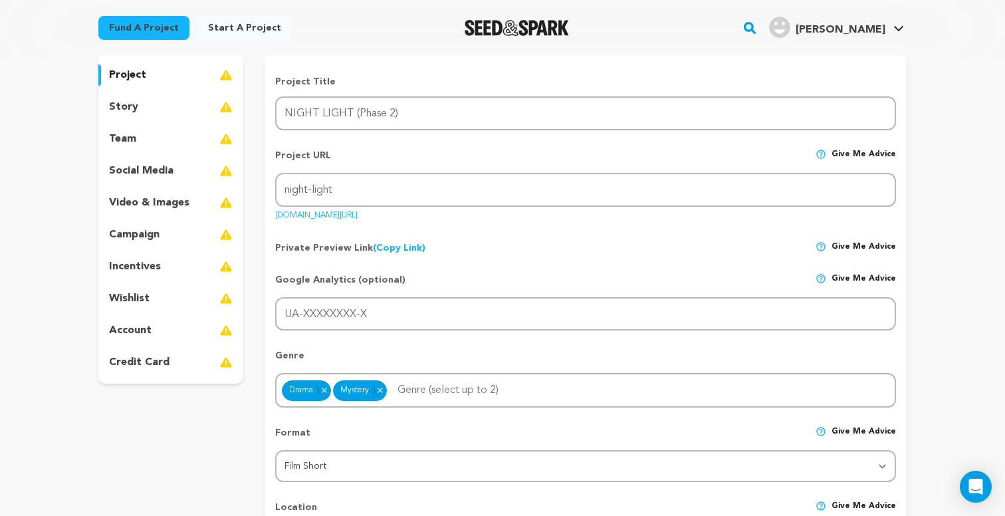
click at [137, 92] on div "project story team social media video & images campaign incentives wishlist acc…" at bounding box center [170, 219] width 145 height 330
click at [135, 103] on p "story" at bounding box center [123, 107] width 29 height 16
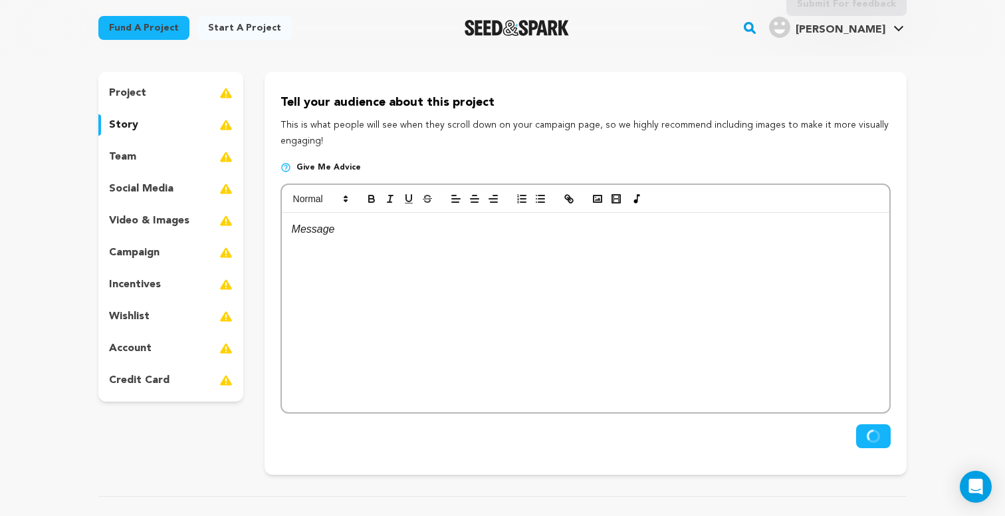
scroll to position [102, 0]
click at [685, 280] on div at bounding box center [586, 313] width 608 height 199
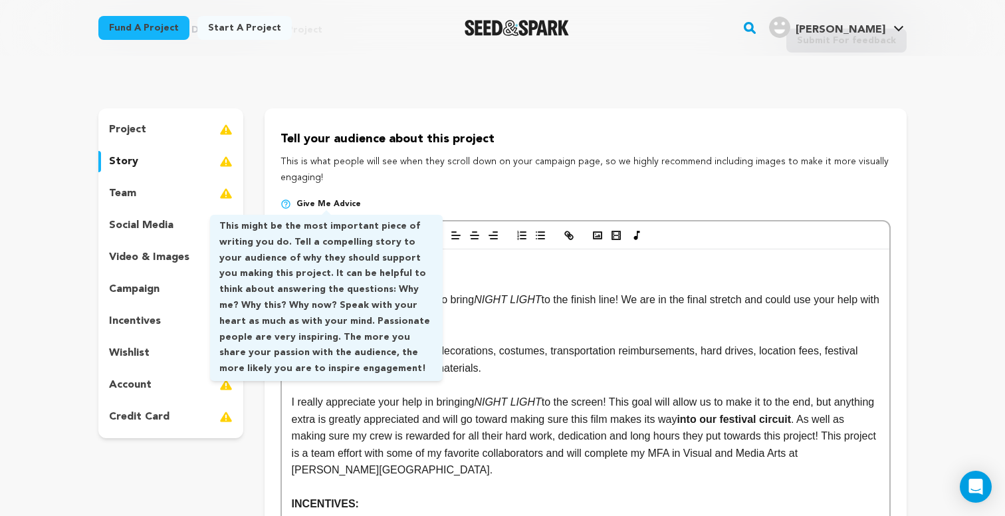
scroll to position [110, 0]
